Goal: Information Seeking & Learning: Find specific fact

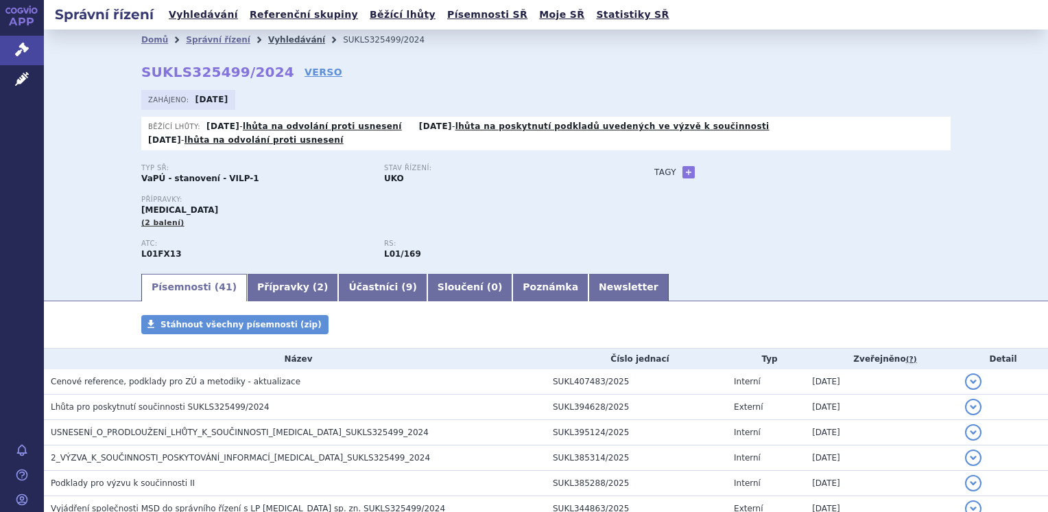
click at [268, 42] on link "Vyhledávání" at bounding box center [296, 40] width 57 height 10
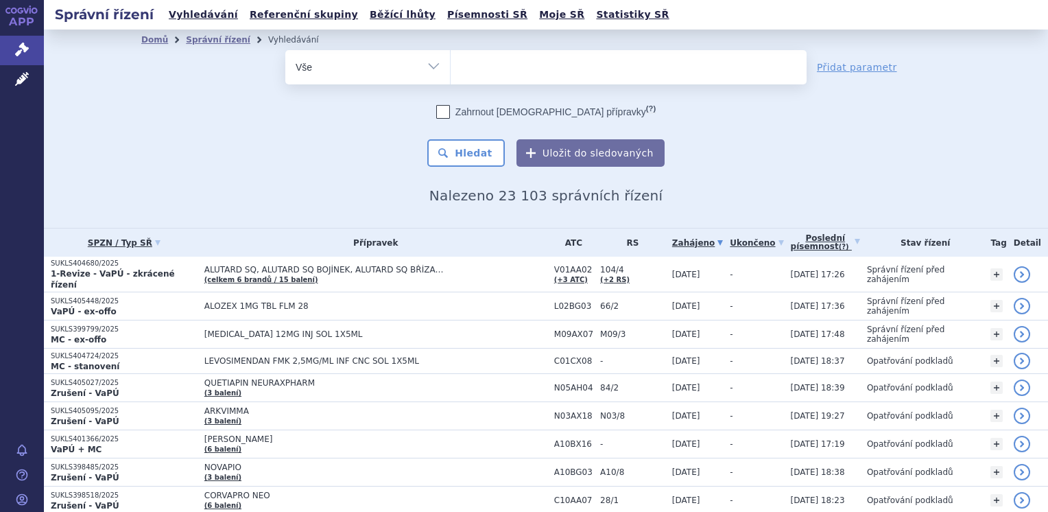
click at [474, 73] on ul at bounding box center [629, 64] width 356 height 29
click at [451, 73] on select at bounding box center [450, 66] width 1 height 34
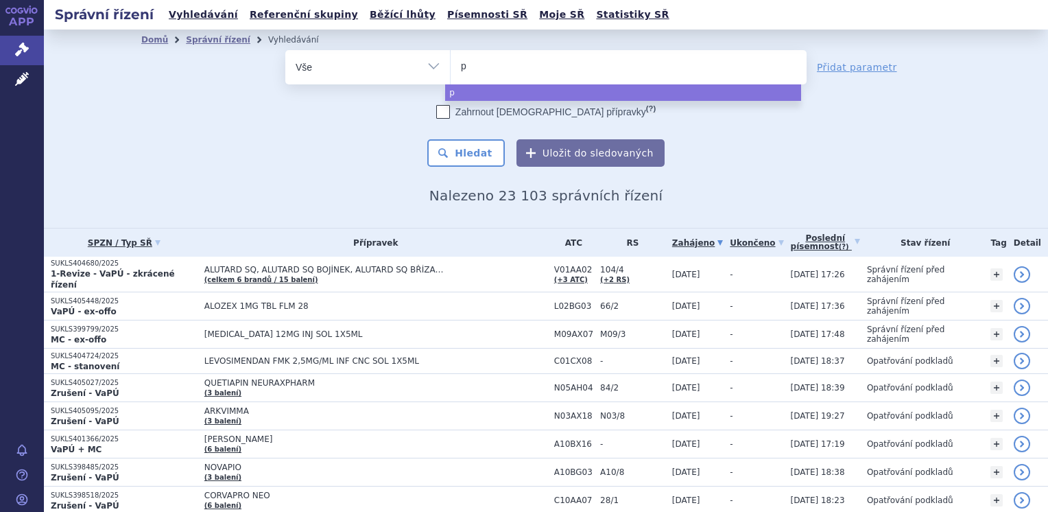
type input "pa"
type input "padc"
type input "padce"
type input "padcev"
select select "padcev"
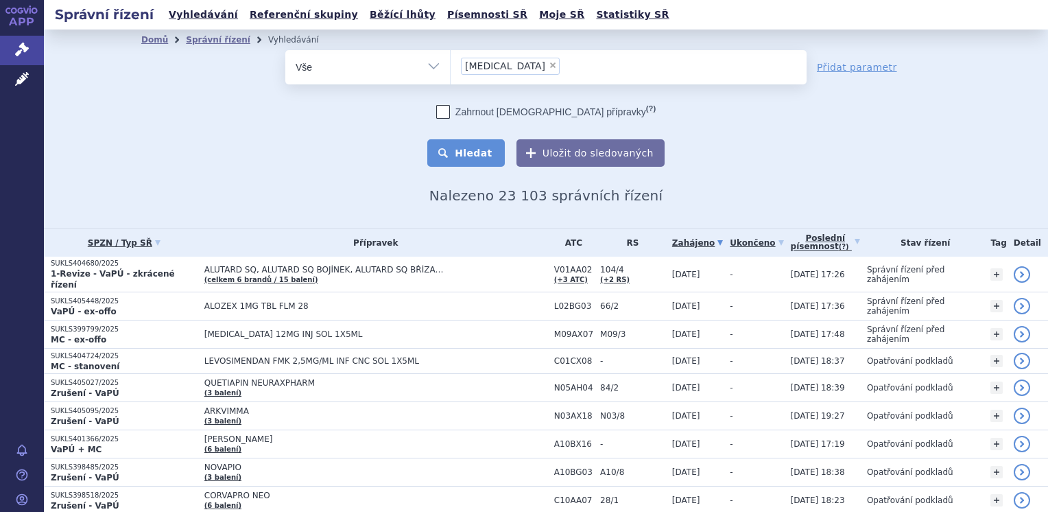
click at [466, 149] on button "Hledat" at bounding box center [465, 152] width 77 height 27
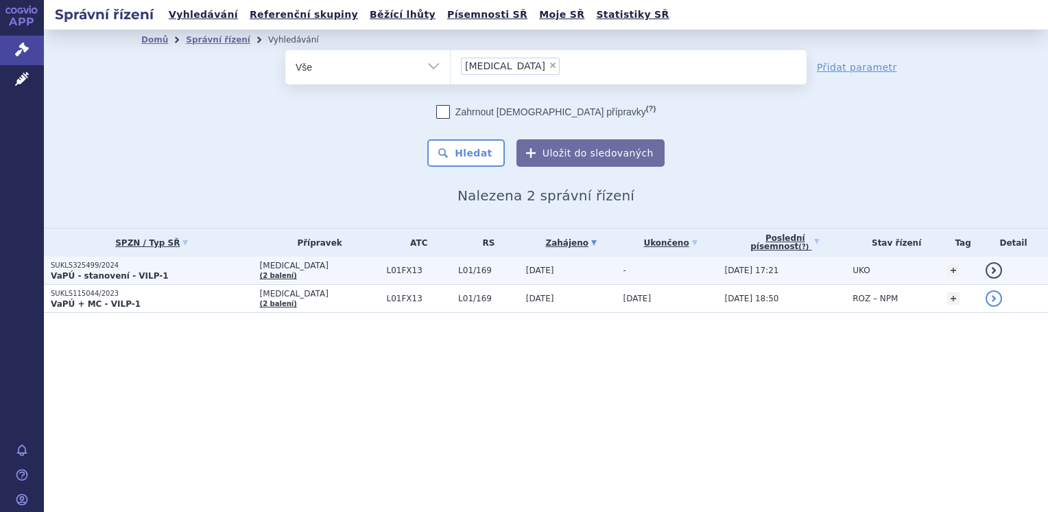
click at [147, 274] on strong "VaPÚ - stanovení - VILP-1" at bounding box center [110, 276] width 118 height 10
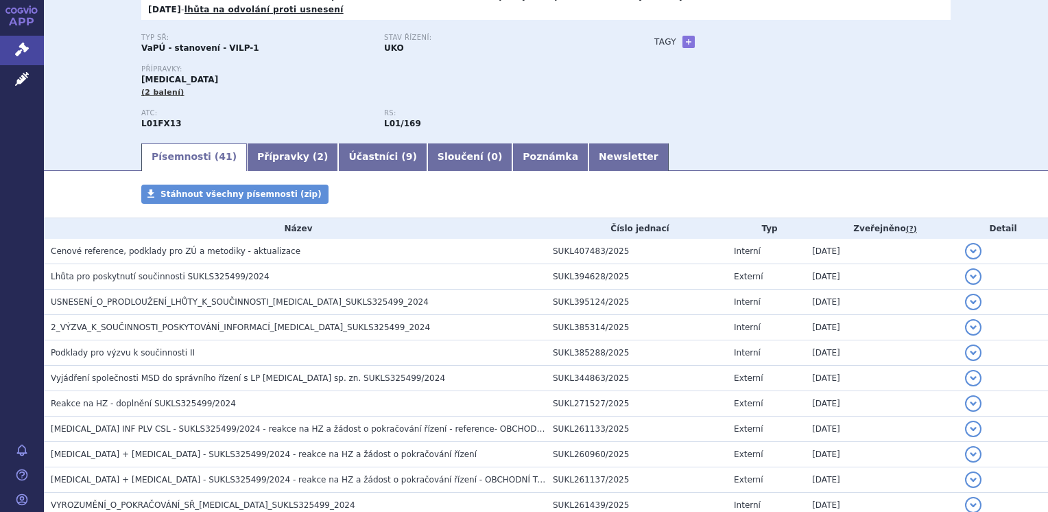
scroll to position [134, 0]
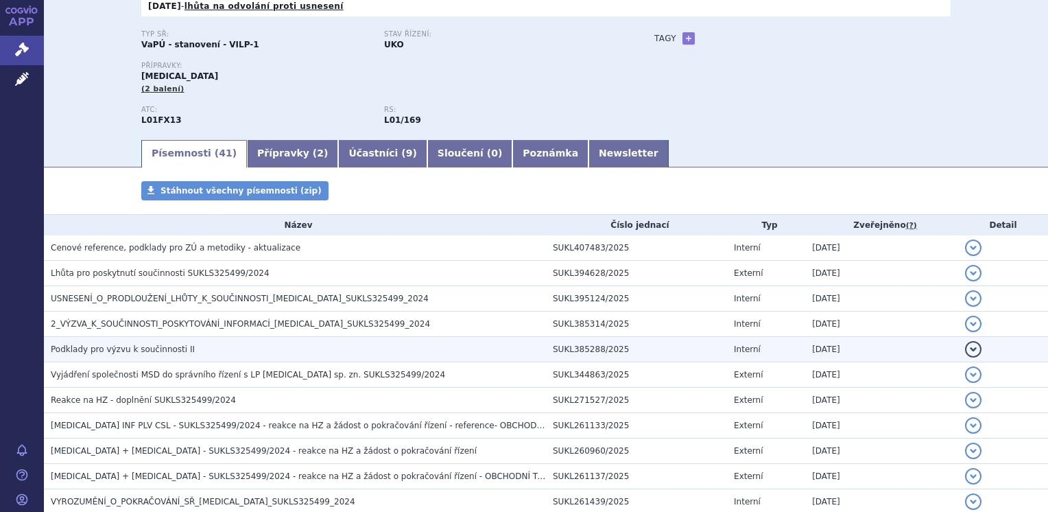
click at [100, 344] on span "Podklady pro výzvu k součinnosti II" at bounding box center [123, 349] width 144 height 10
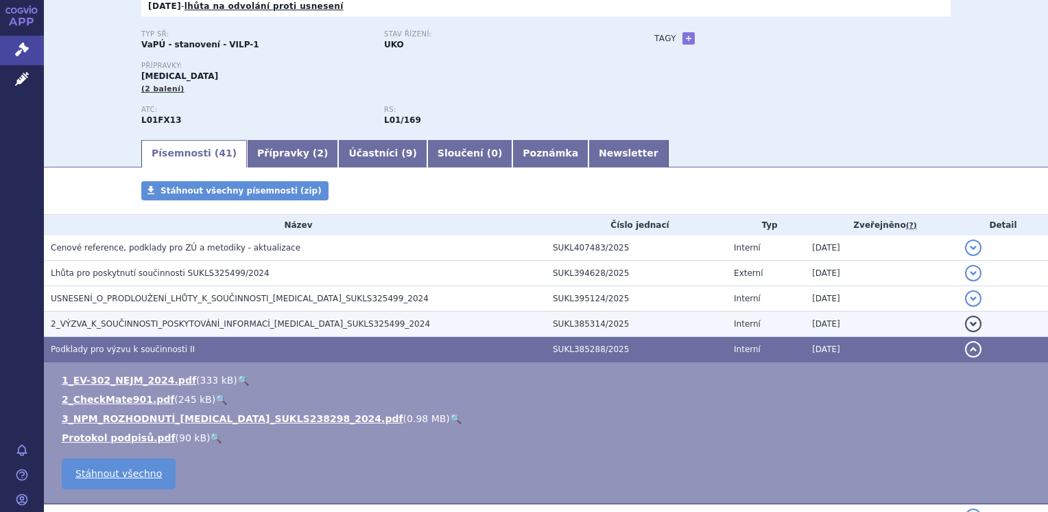
click at [101, 319] on span "2_VÝZVA_K_SOUČINNOSTI_POSKYTOVÁNÍ_INFORMACÍ_PADCEV_SUKLS325499_2024" at bounding box center [240, 324] width 379 height 10
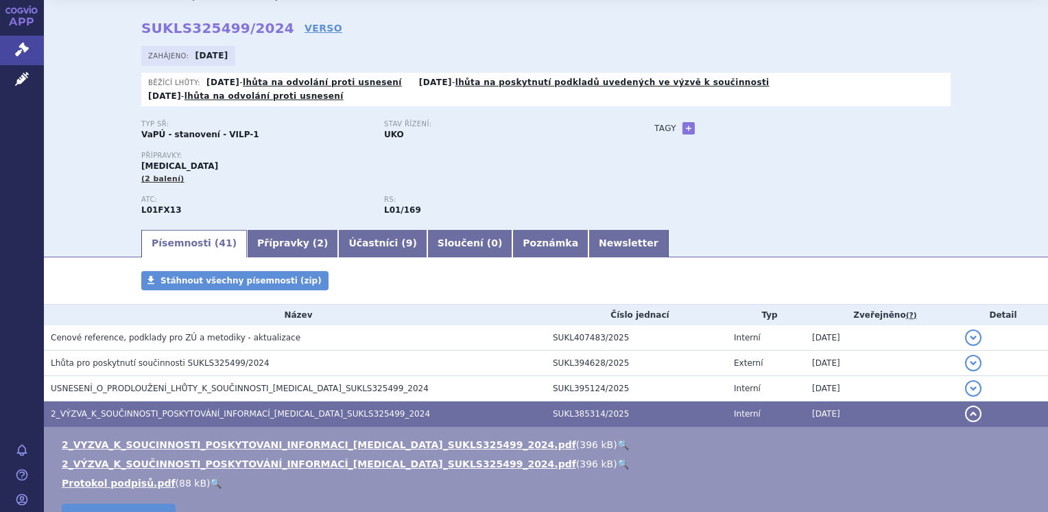
scroll to position [0, 0]
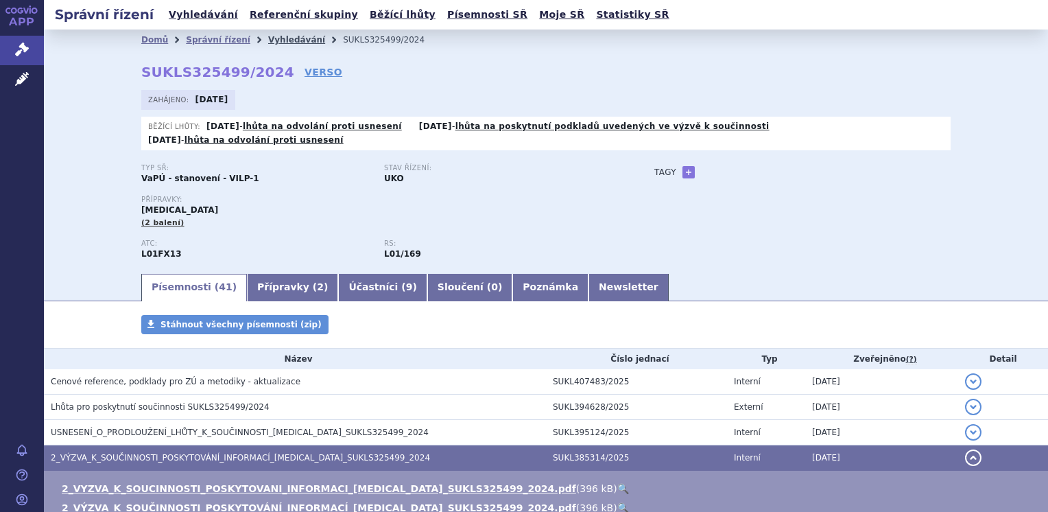
click at [285, 37] on link "Vyhledávání" at bounding box center [296, 40] width 57 height 10
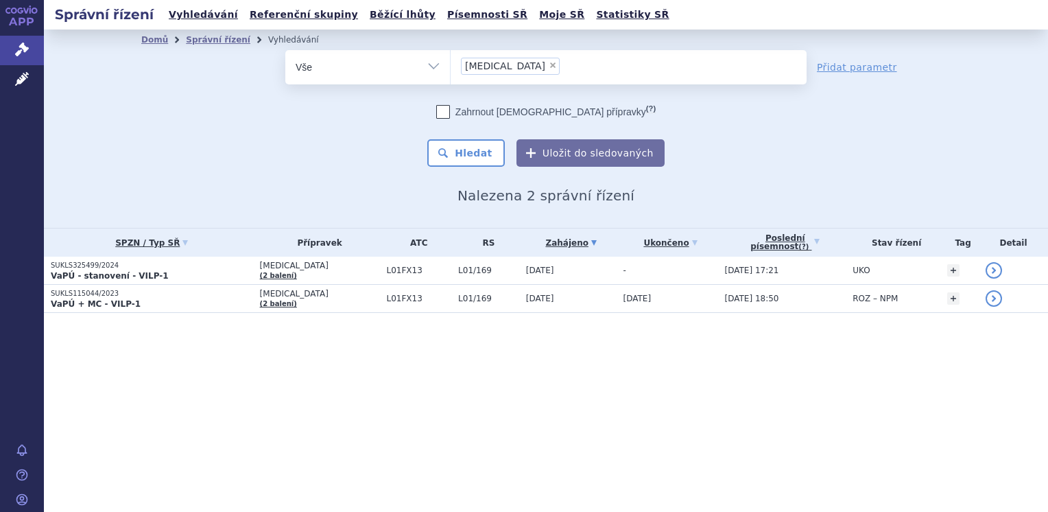
click at [549, 65] on span "×" at bounding box center [553, 65] width 8 height 8
click at [451, 65] on select "padcev" at bounding box center [450, 66] width 1 height 34
select select
click at [498, 67] on ul at bounding box center [629, 64] width 356 height 29
click at [451, 67] on select "padcev" at bounding box center [450, 66] width 1 height 34
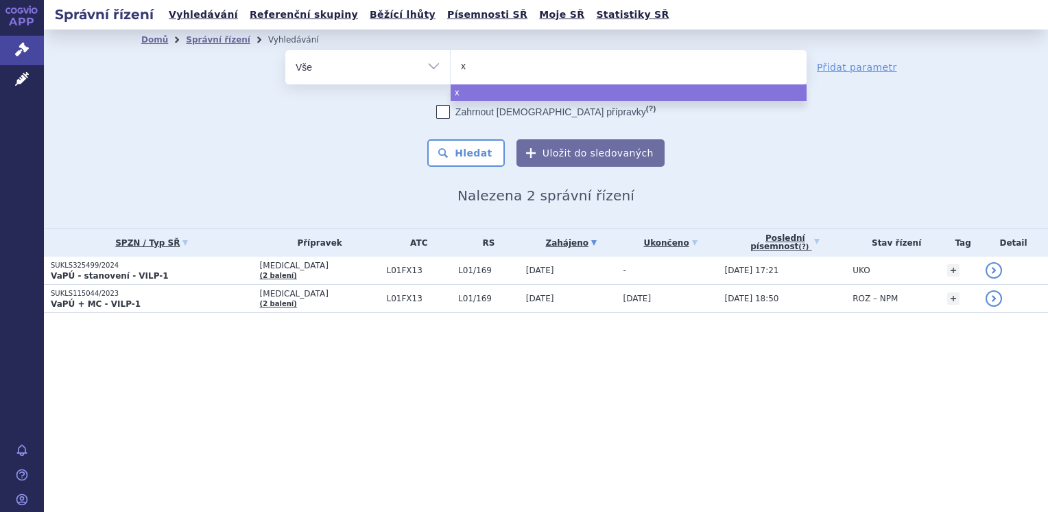
type input "xt"
type input "xta"
type input "xtan"
type input "xtand"
type input "xtandi"
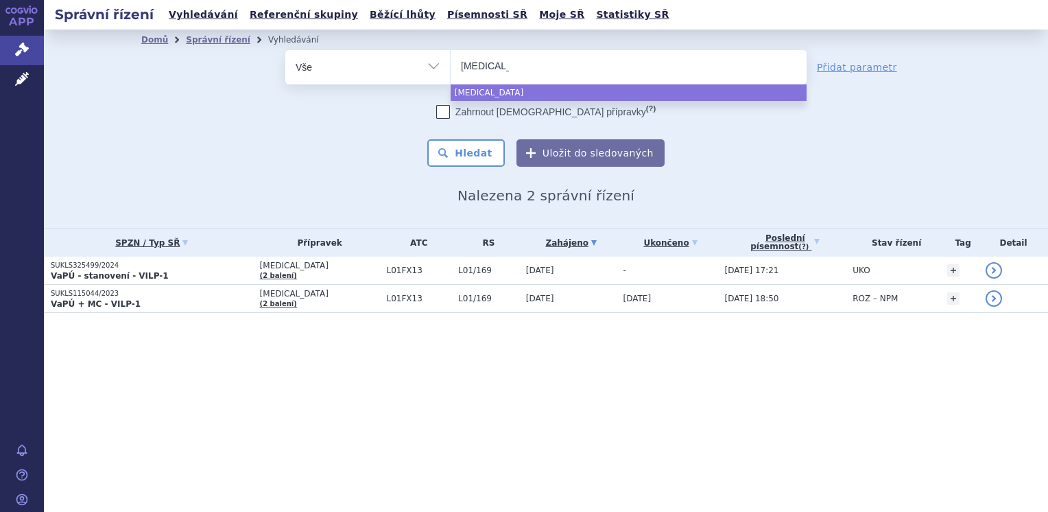
select select "xtandi"
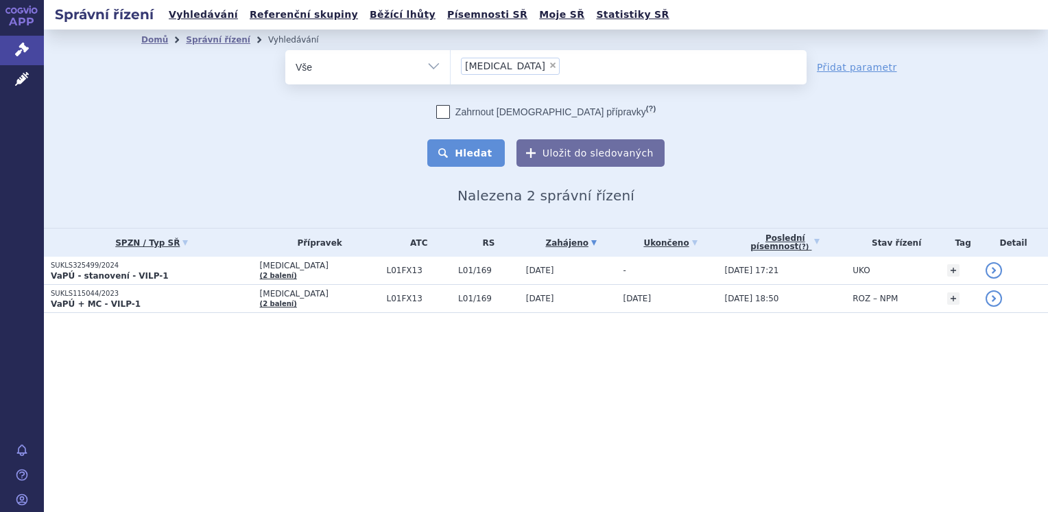
click at [467, 147] on button "Hledat" at bounding box center [465, 152] width 77 height 27
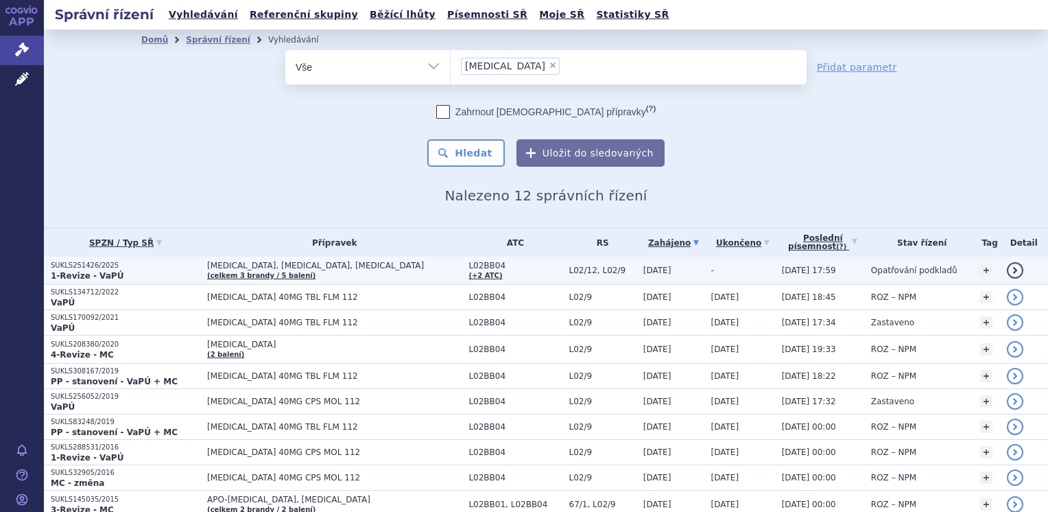
click at [69, 278] on strong "1-Revize - VaPÚ" at bounding box center [87, 276] width 73 height 10
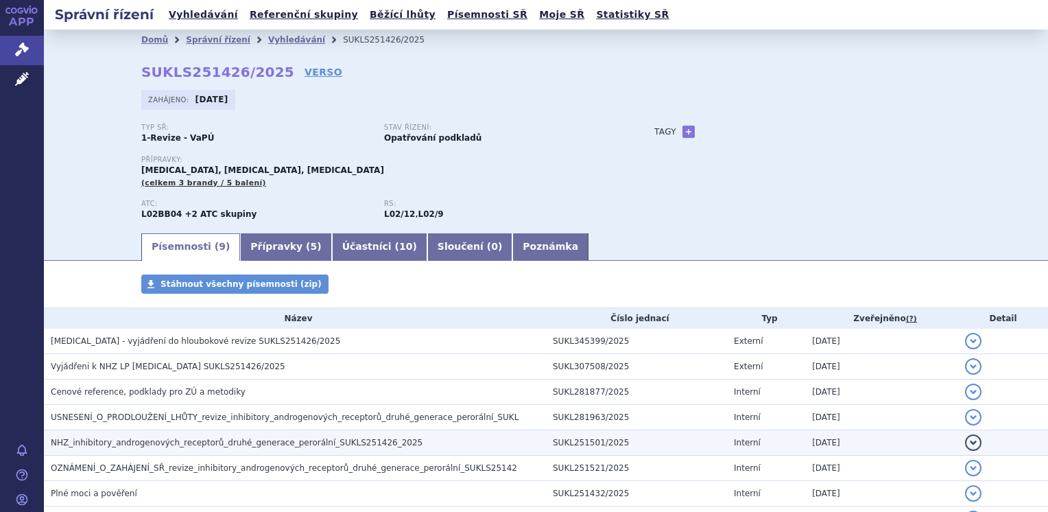
click at [237, 441] on span "NHZ_inhibitory_androgenových_receptorů_druhé_generace_perorální_SUKLS251426_2025" at bounding box center [237, 443] width 372 height 10
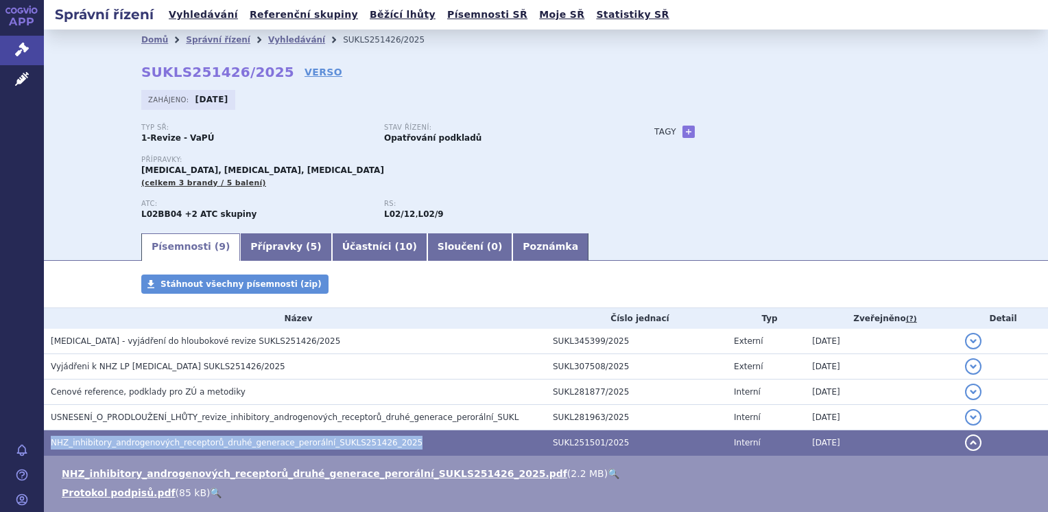
click at [237, 441] on span "NHZ_inhibitory_androgenových_receptorů_druhé_generace_perorální_SUKLS251426_2025" at bounding box center [237, 443] width 372 height 10
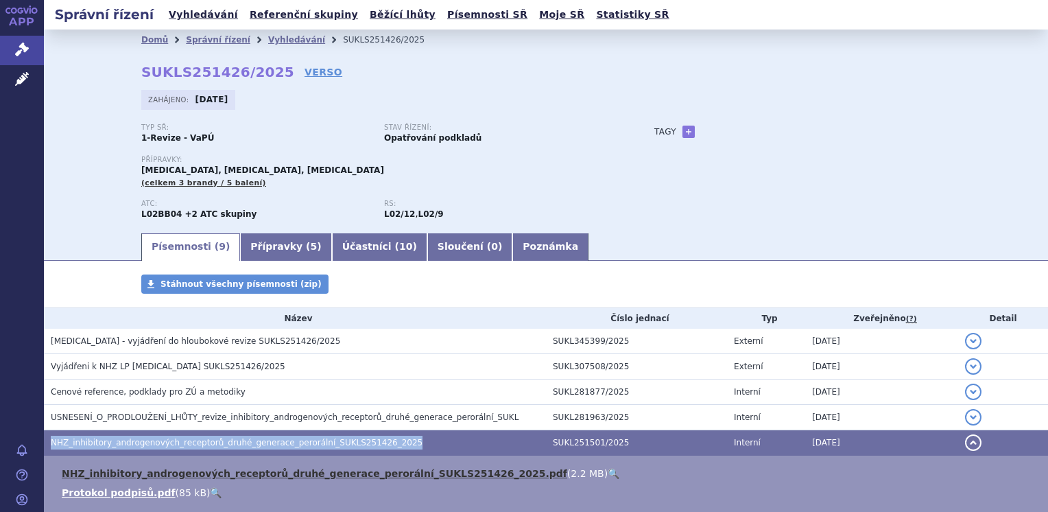
drag, startPoint x: 237, startPoint y: 441, endPoint x: 230, endPoint y: 479, distance: 38.3
click at [230, 479] on link "NHZ_inhibitory_androgenových_receptorů_druhé_generace_perorální_SUKLS251426_202…" at bounding box center [314, 473] width 505 height 11
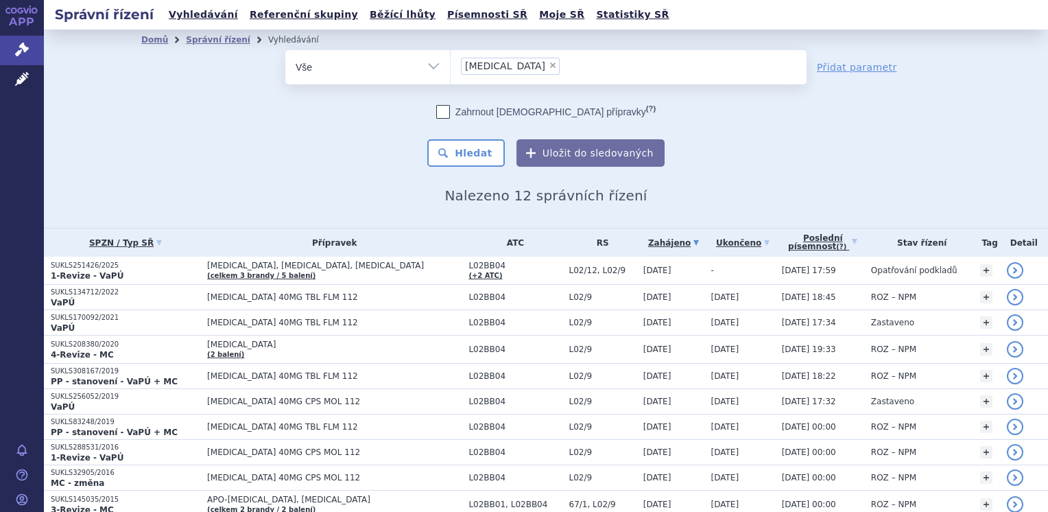
click at [549, 64] on span "×" at bounding box center [553, 65] width 8 height 8
click at [451, 64] on select "[MEDICAL_DATA]" at bounding box center [450, 66] width 1 height 34
select select
click at [490, 65] on ul at bounding box center [629, 64] width 356 height 29
click at [451, 65] on select "xtandi" at bounding box center [450, 66] width 1 height 34
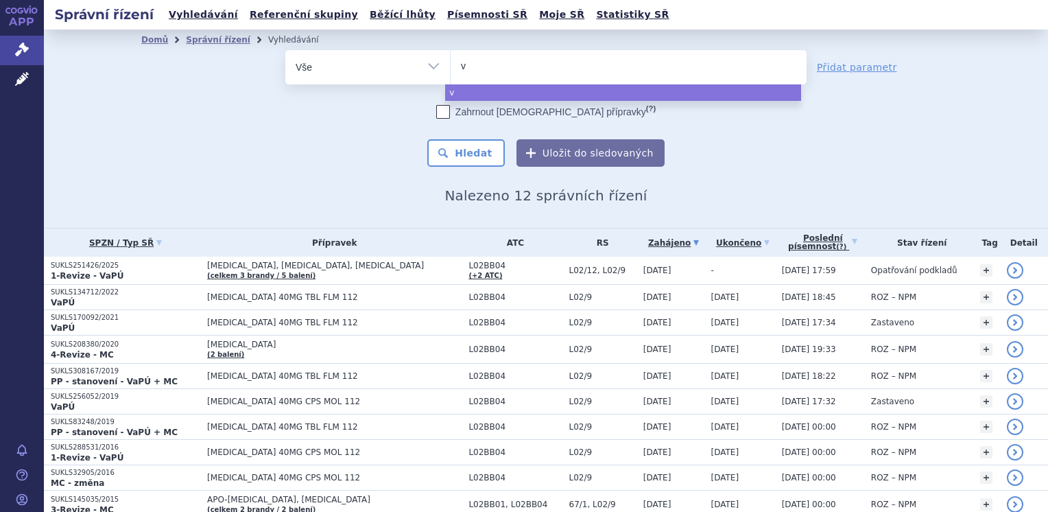
type input "vy"
type input "vyl"
type input "vylo"
type input "vyloy"
select select "vyloy"
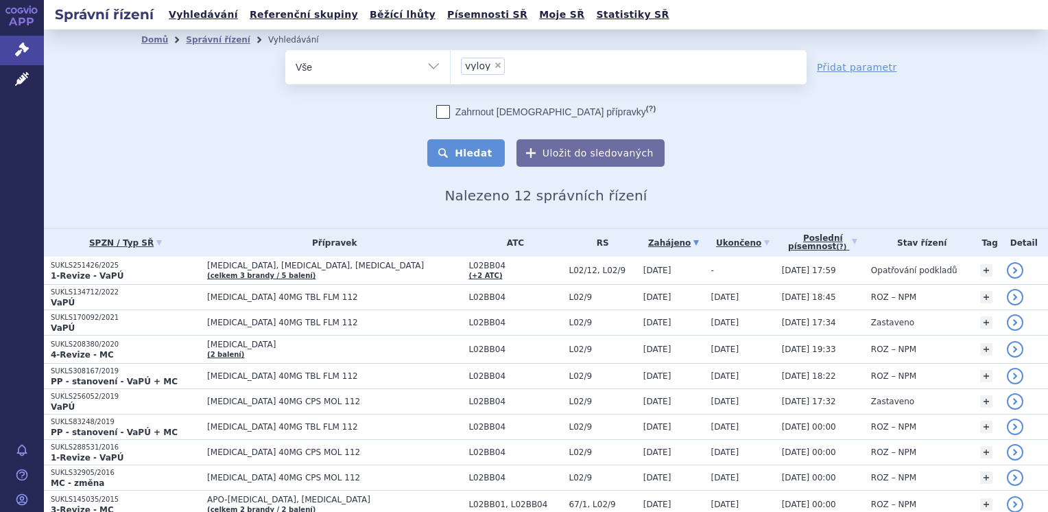
click at [449, 158] on button "Hledat" at bounding box center [465, 152] width 77 height 27
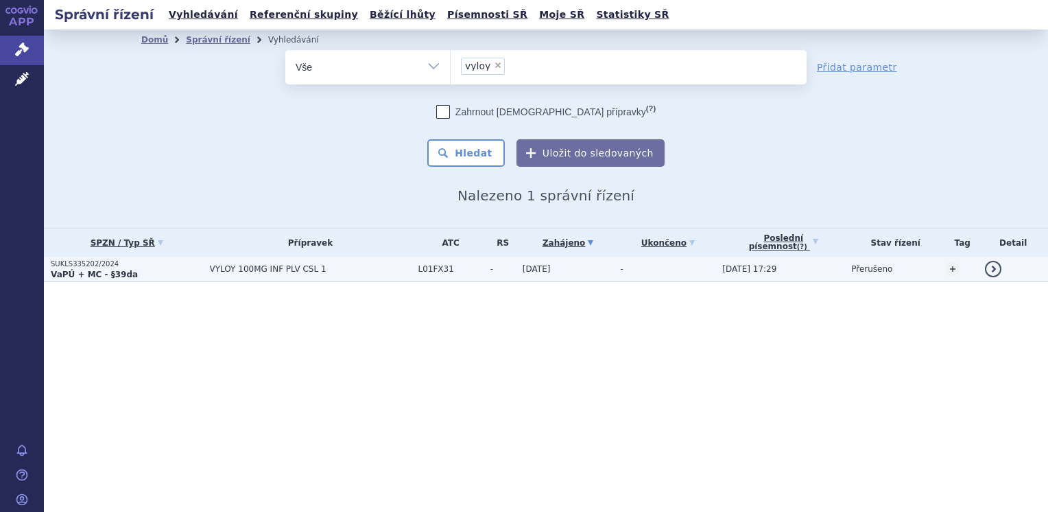
click at [70, 276] on strong "VaPÚ + MC - §39da" at bounding box center [94, 275] width 87 height 10
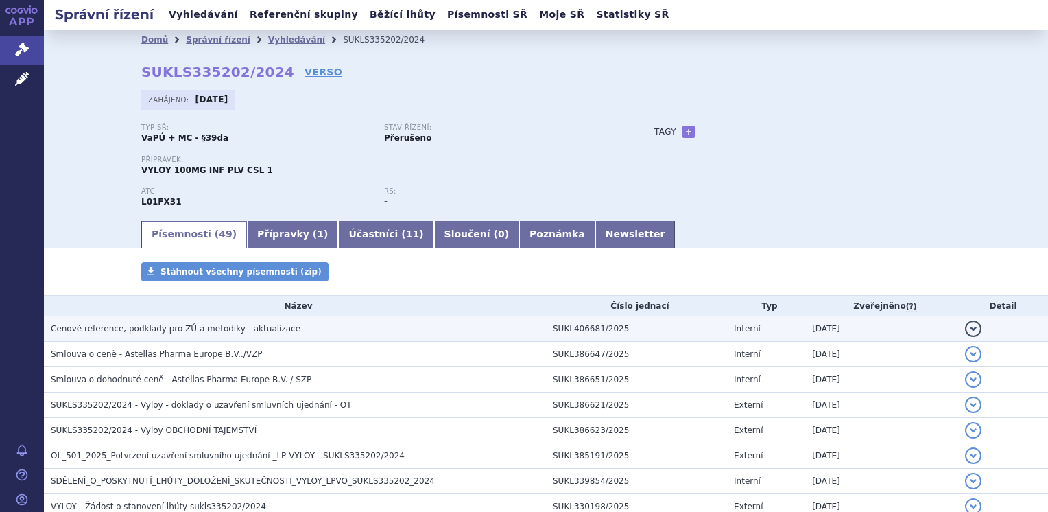
click at [91, 331] on span "Cenové reference, podklady pro ZÚ a metodiky - aktualizace" at bounding box center [176, 329] width 250 height 10
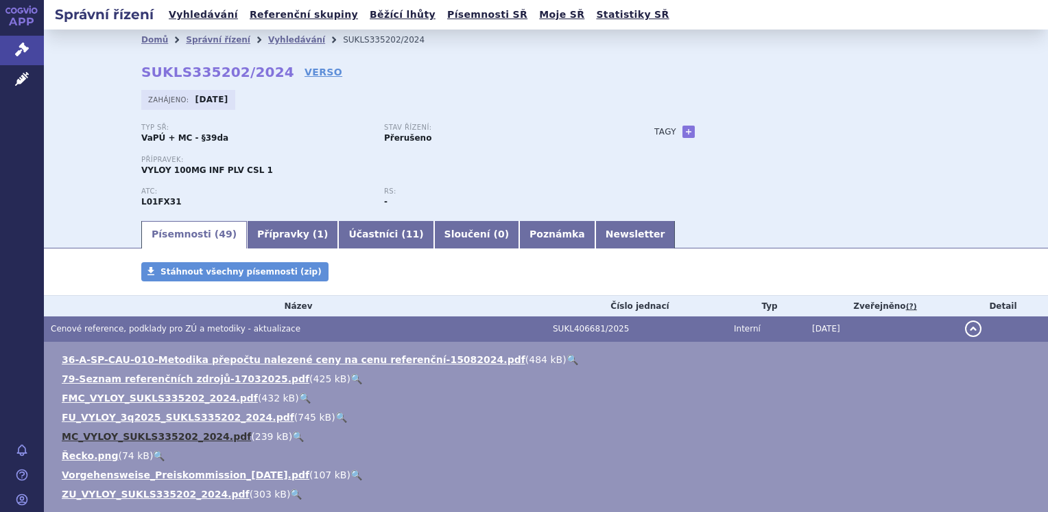
click at [146, 435] on link "MC_VYLOY_SUKLS335202_2024.pdf" at bounding box center [156, 436] width 189 height 11
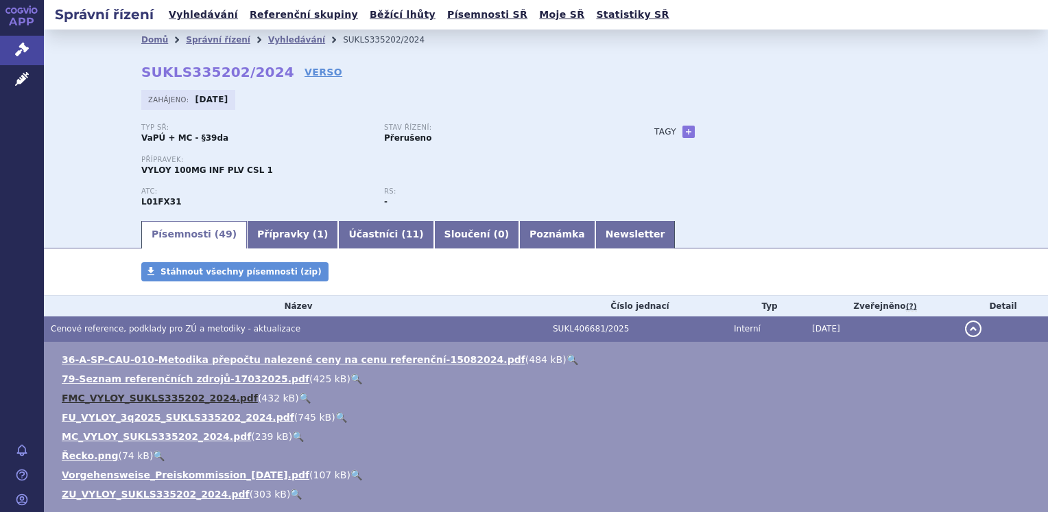
click at [146, 396] on link "FMC_VYLOY_SUKLS335202_2024.pdf" at bounding box center [160, 397] width 196 height 11
